Goal: Navigation & Orientation: Find specific page/section

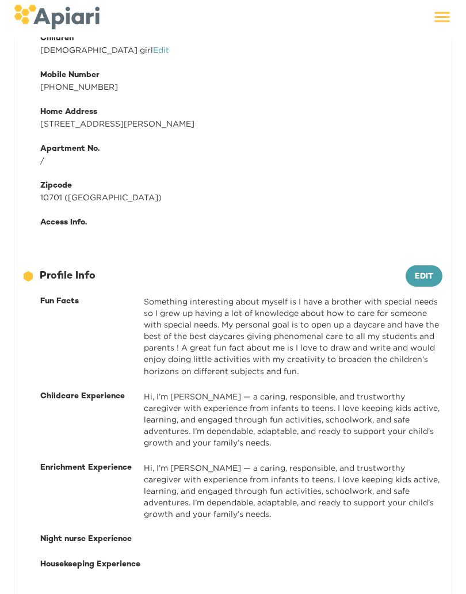
scroll to position [295, 0]
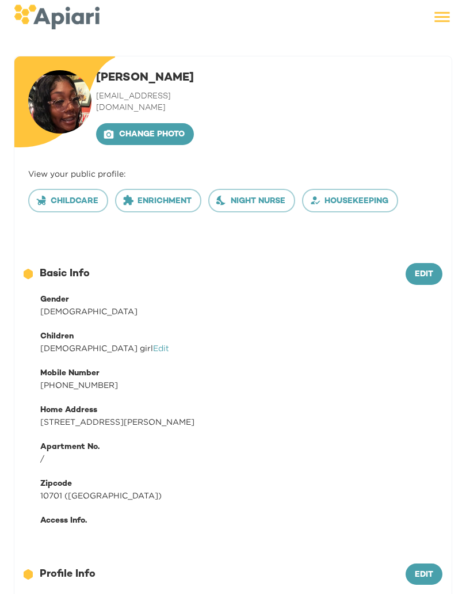
click at [416, 268] on span "Edit" at bounding box center [424, 275] width 18 height 14
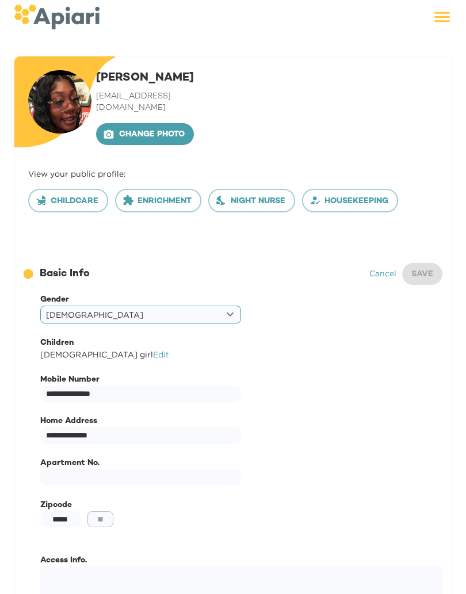
click at [383, 269] on link "Cancel" at bounding box center [383, 273] width 27 height 9
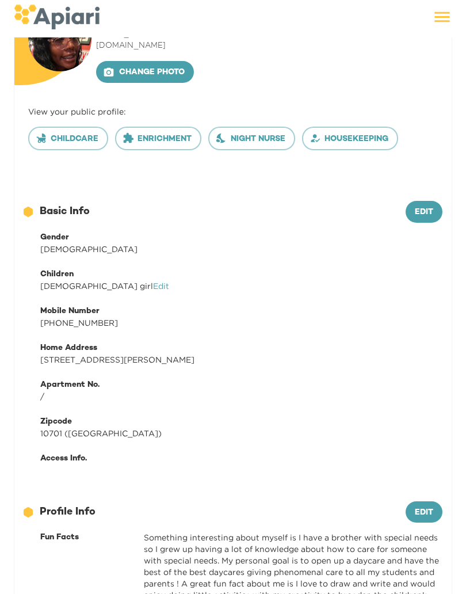
scroll to position [63, 0]
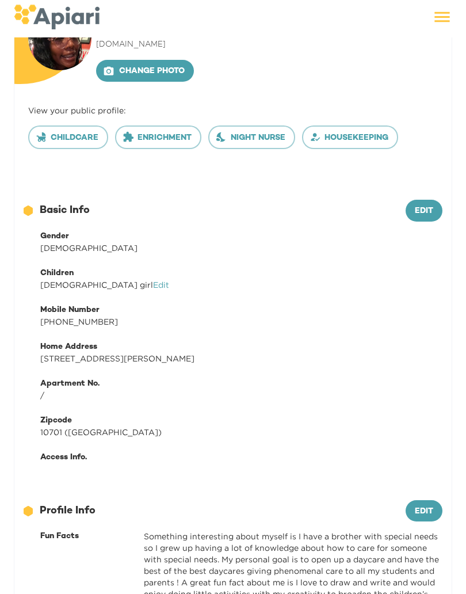
click at [71, 52] on img at bounding box center [59, 38] width 63 height 63
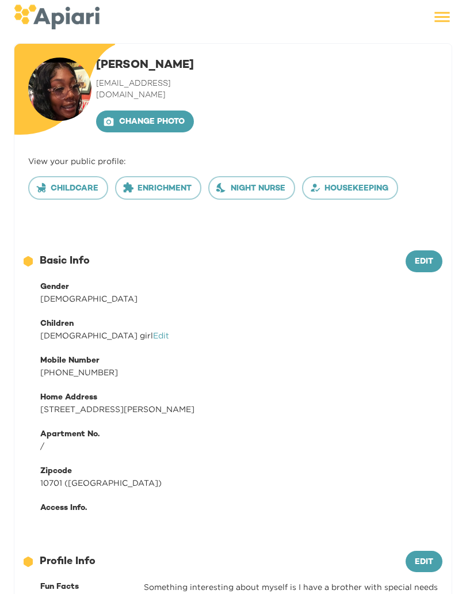
scroll to position [0, 0]
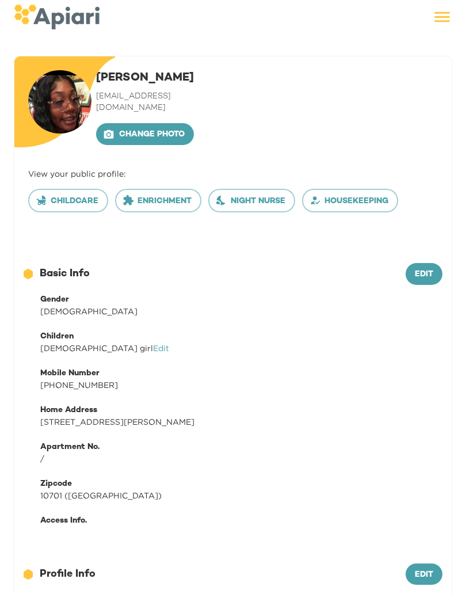
click at [430, 16] on div at bounding box center [276, 19] width 353 height 24
click at [428, 17] on div at bounding box center [276, 19] width 353 height 24
click at [446, 14] on icon at bounding box center [442, 17] width 20 height 20
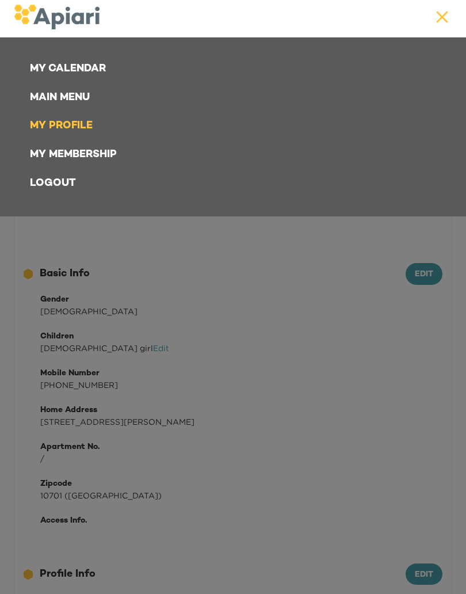
click at [73, 105] on link "Main Menu" at bounding box center [235, 97] width 425 height 29
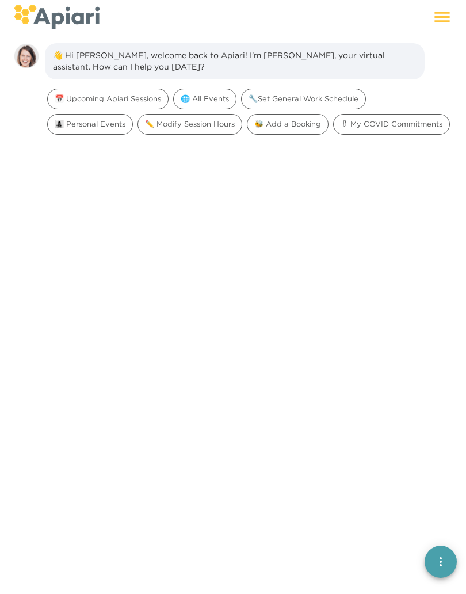
scroll to position [16, 0]
click at [439, 21] on icon at bounding box center [442, 17] width 15 height 10
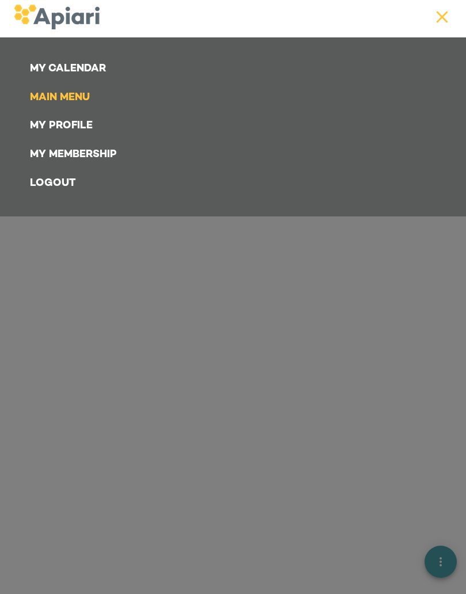
click at [90, 64] on link "My Calendar" at bounding box center [235, 69] width 425 height 29
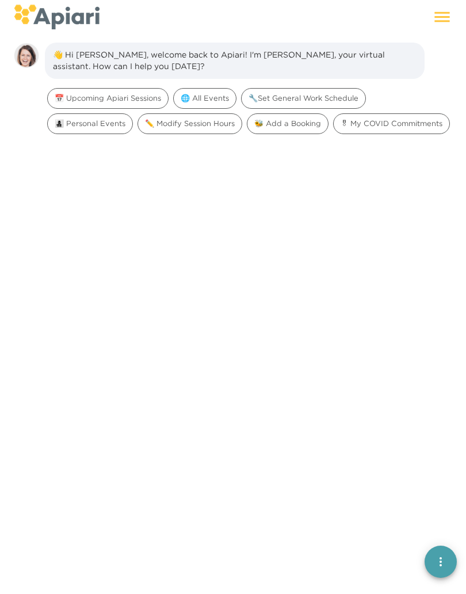
scroll to position [16, 0]
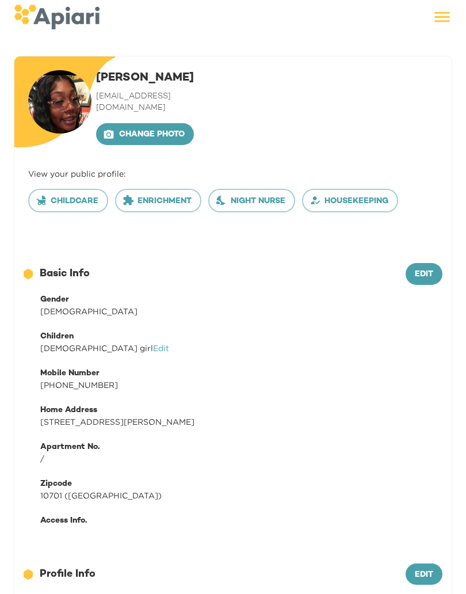
click at [72, 195] on span "Childcare" at bounding box center [68, 202] width 60 height 14
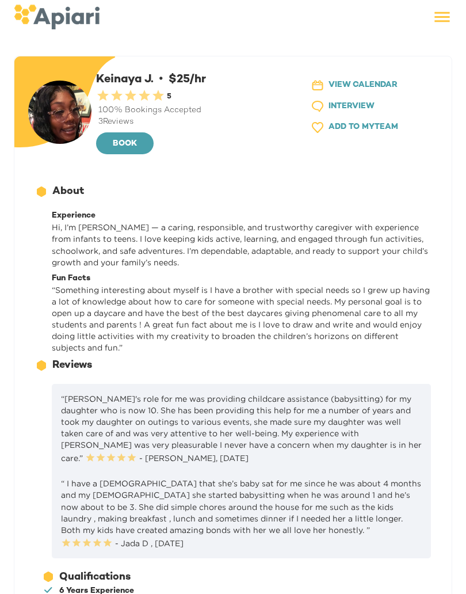
click at [451, 22] on icon at bounding box center [442, 17] width 20 height 20
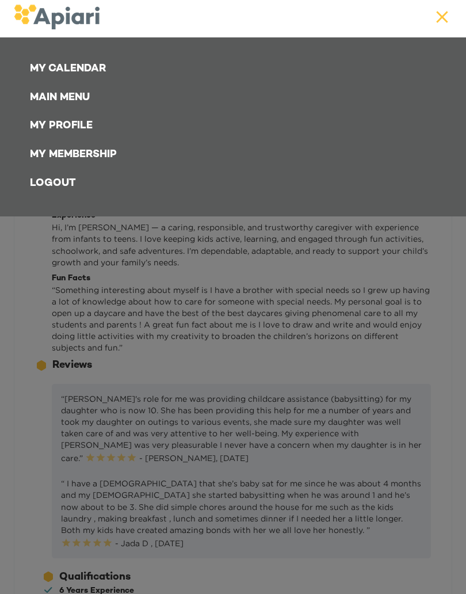
click at [66, 130] on link "My Profile" at bounding box center [235, 126] width 425 height 29
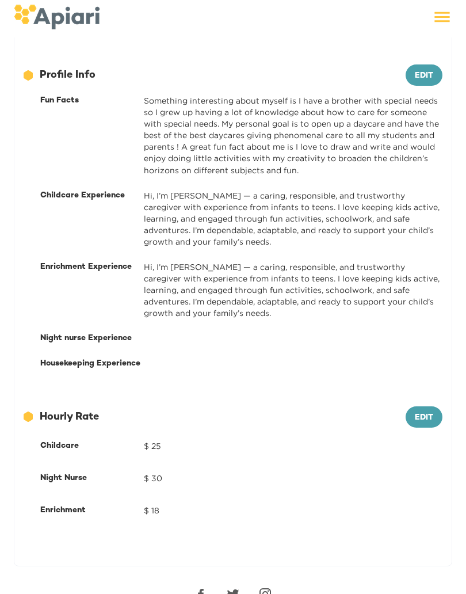
scroll to position [499, 0]
